Goal: Task Accomplishment & Management: Use online tool/utility

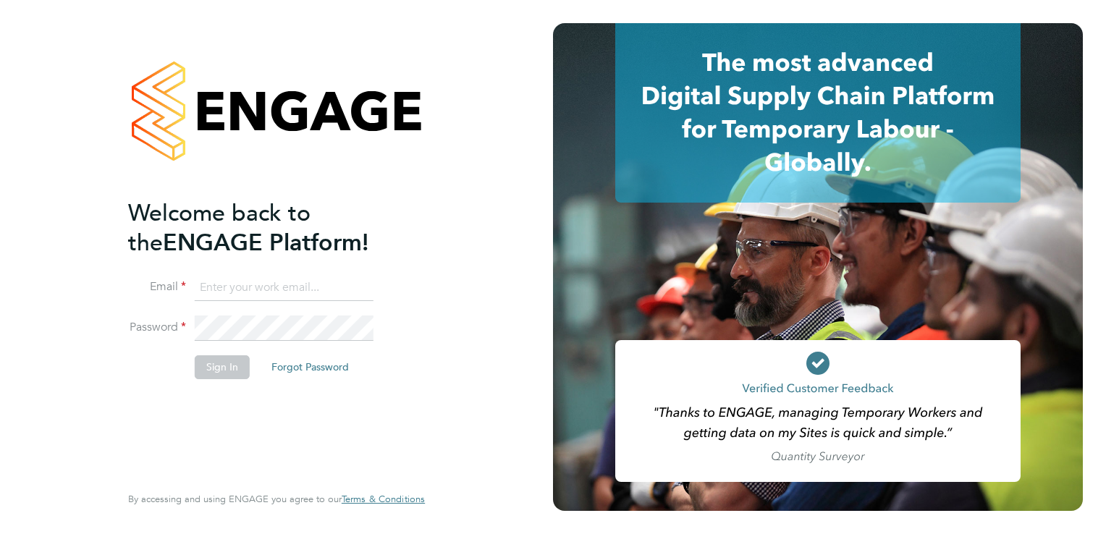
type input "[PERSON_NAME][EMAIL_ADDRESS][DOMAIN_NAME]"
click at [233, 356] on button "Sign In" at bounding box center [222, 366] width 55 height 23
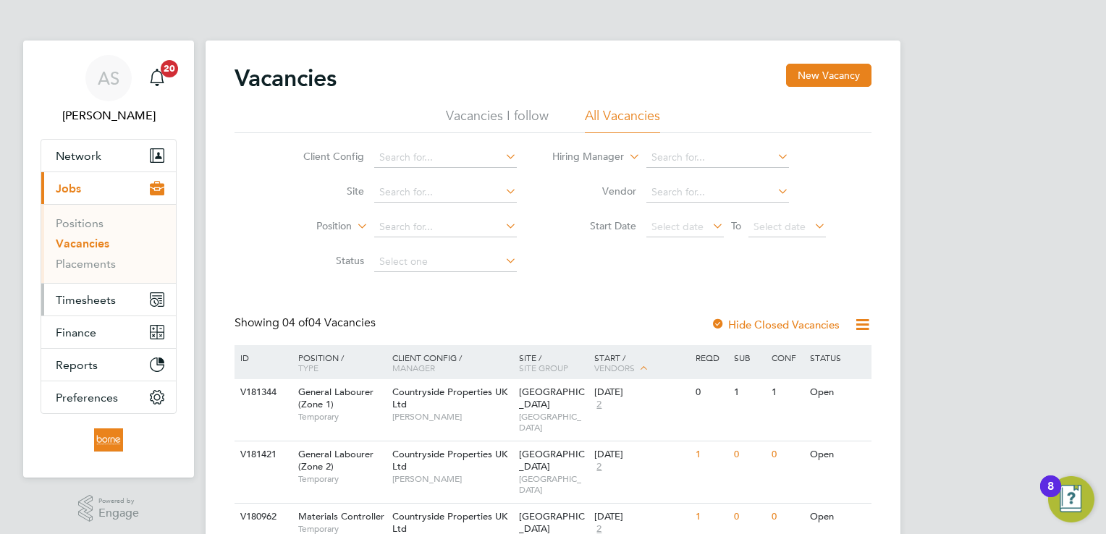
click at [92, 304] on span "Timesheets" at bounding box center [86, 300] width 60 height 14
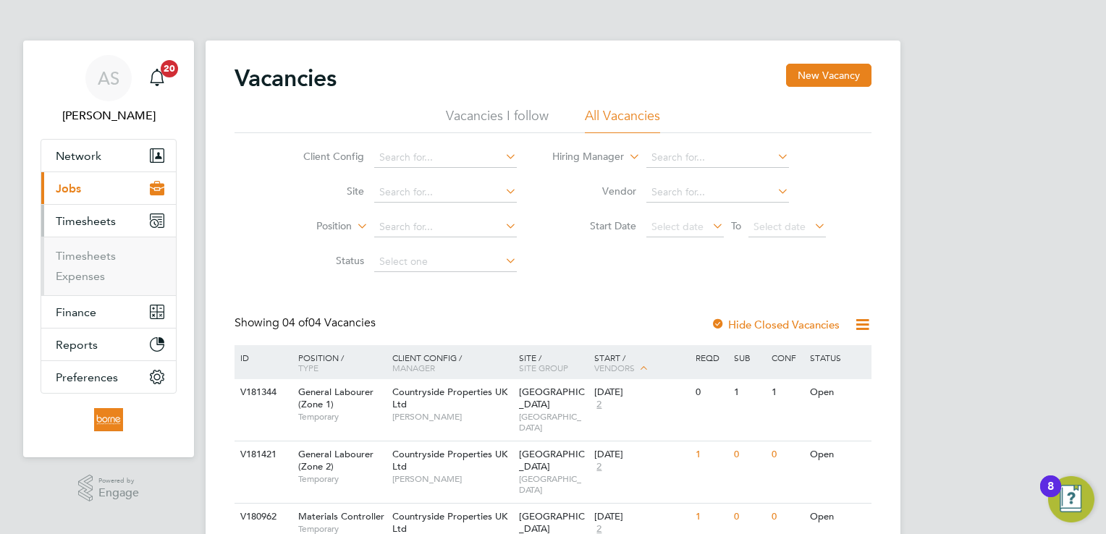
click at [117, 253] on li "Timesheets" at bounding box center [110, 259] width 109 height 20
click at [109, 256] on link "Timesheets" at bounding box center [86, 256] width 60 height 14
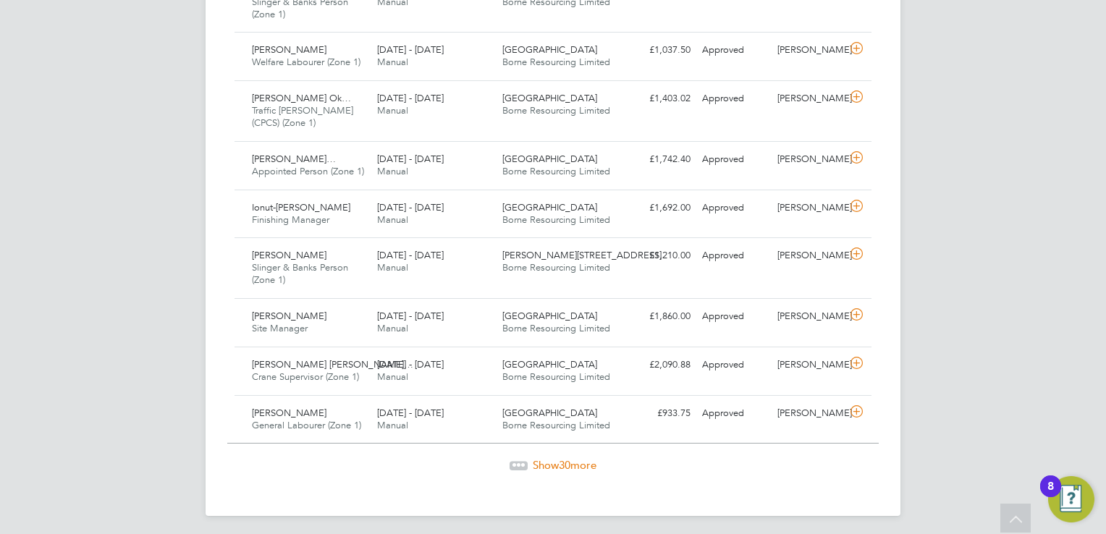
click at [535, 458] on span "Show 30 more" at bounding box center [565, 465] width 64 height 14
